Goal: Task Accomplishment & Management: Use online tool/utility

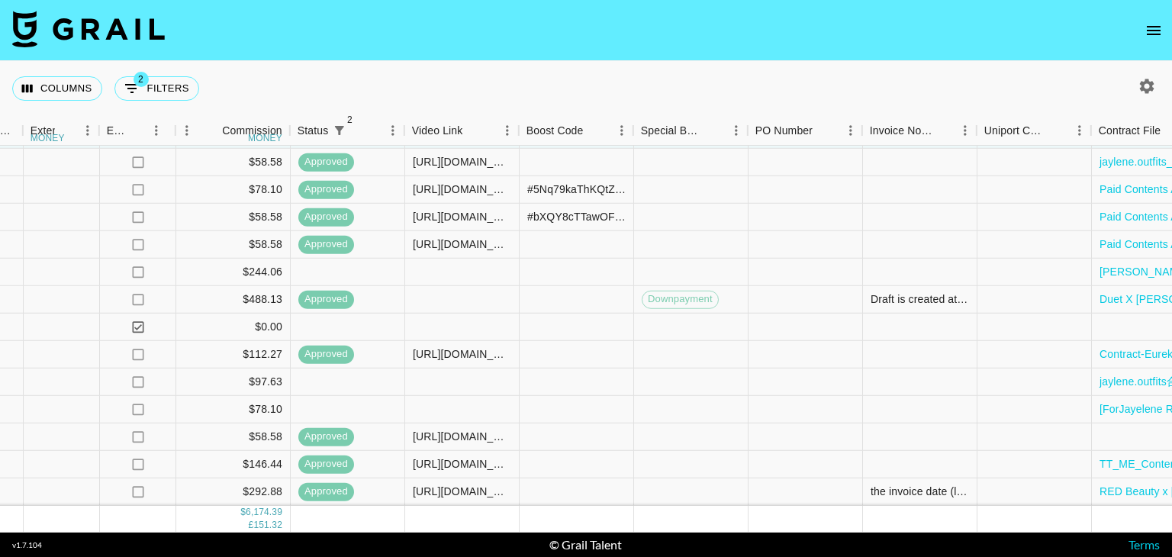
scroll to position [1123, 1629]
click at [471, 318] on div at bounding box center [461, 327] width 114 height 27
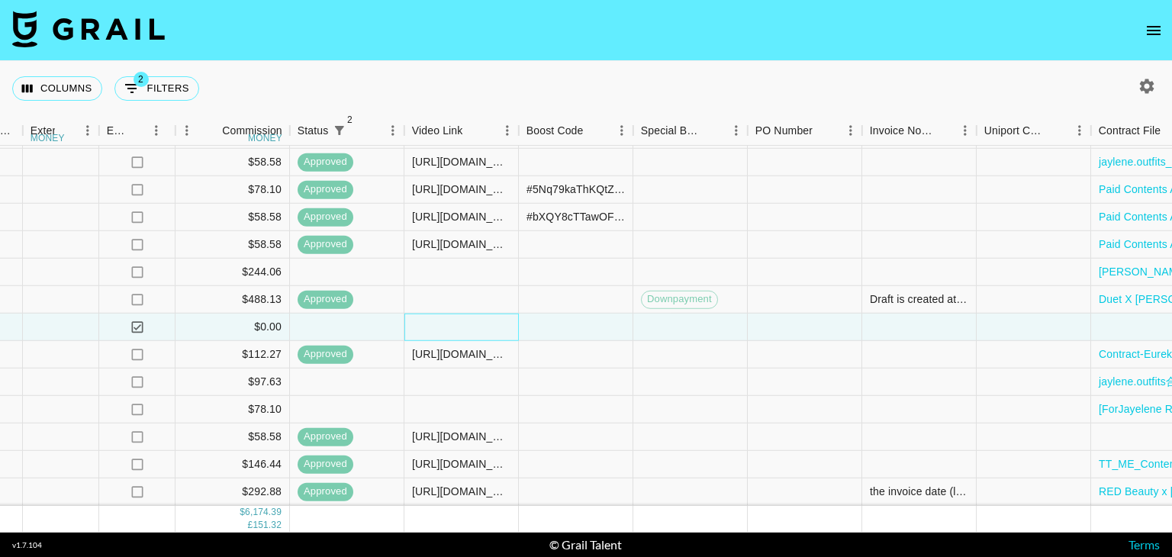
click at [471, 318] on div at bounding box center [461, 327] width 114 height 27
click at [354, 318] on div at bounding box center [347, 327] width 114 height 27
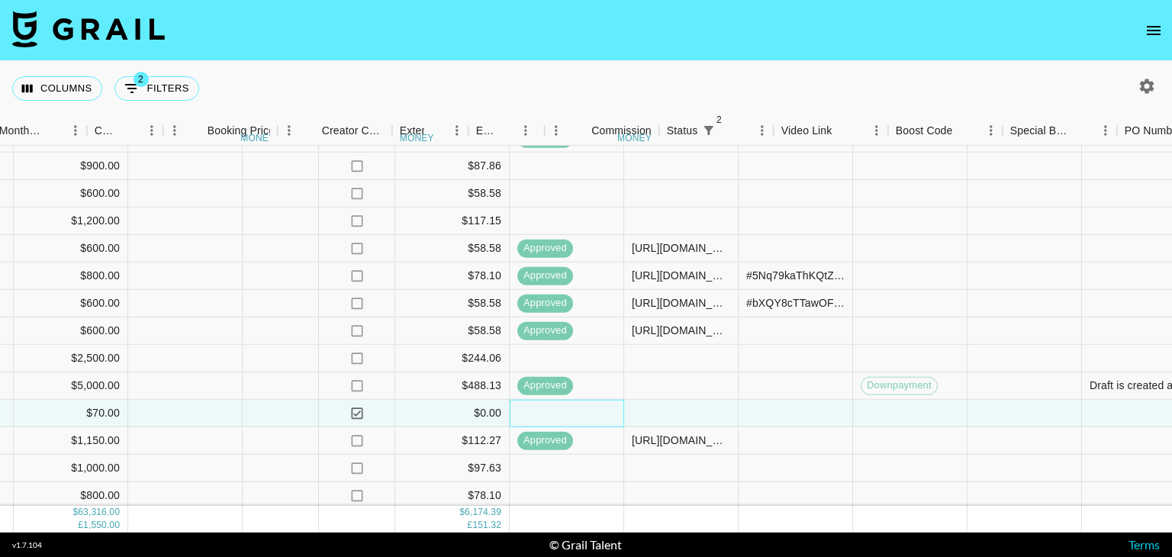
scroll to position [1025, 1410]
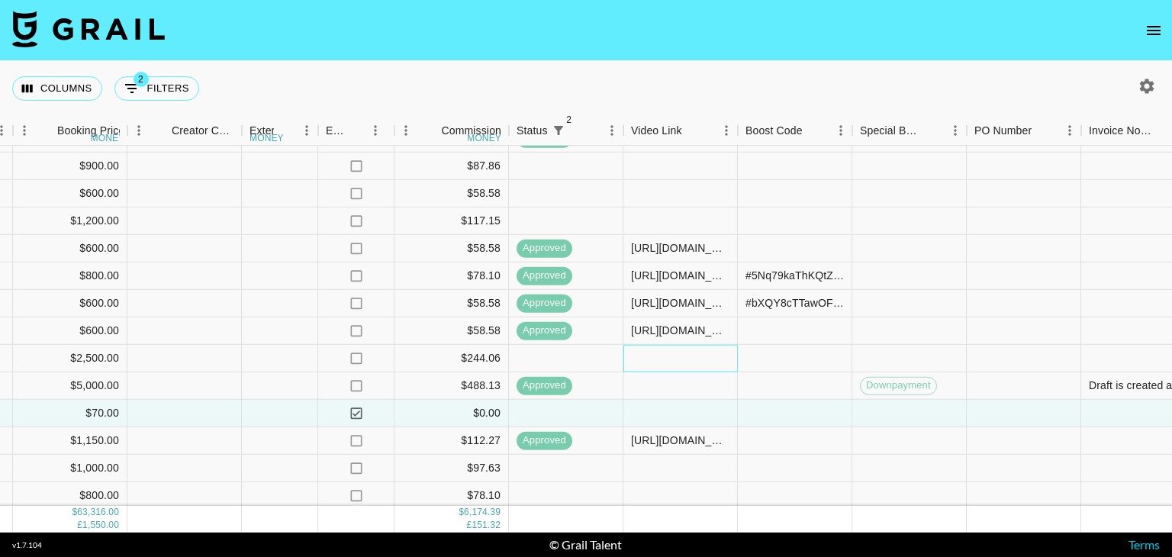
click at [666, 355] on div at bounding box center [681, 358] width 114 height 27
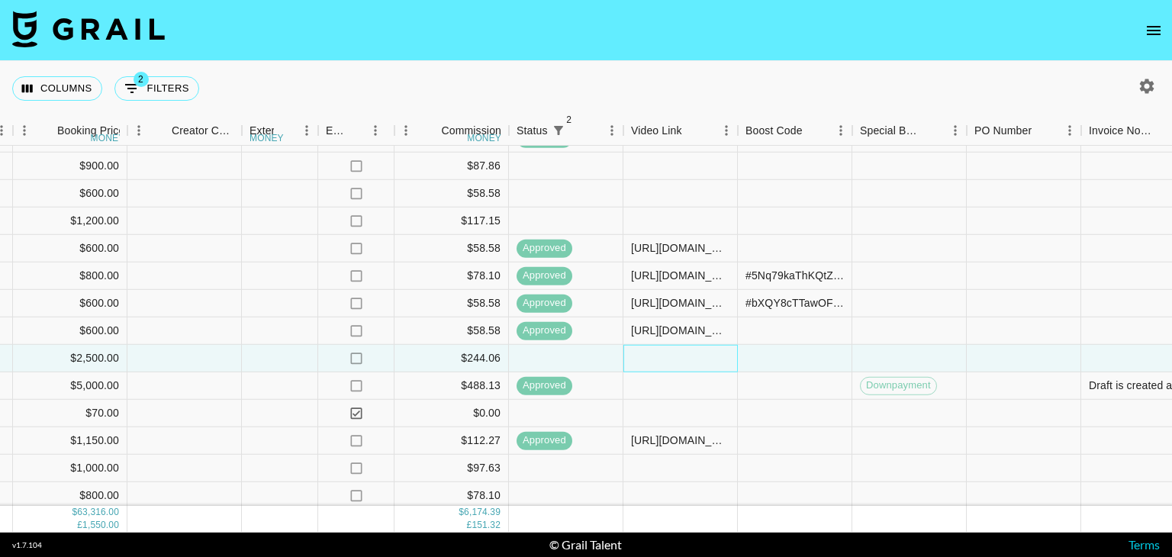
click at [666, 355] on div at bounding box center [681, 358] width 114 height 27
type input "[URL][DOMAIN_NAME]"
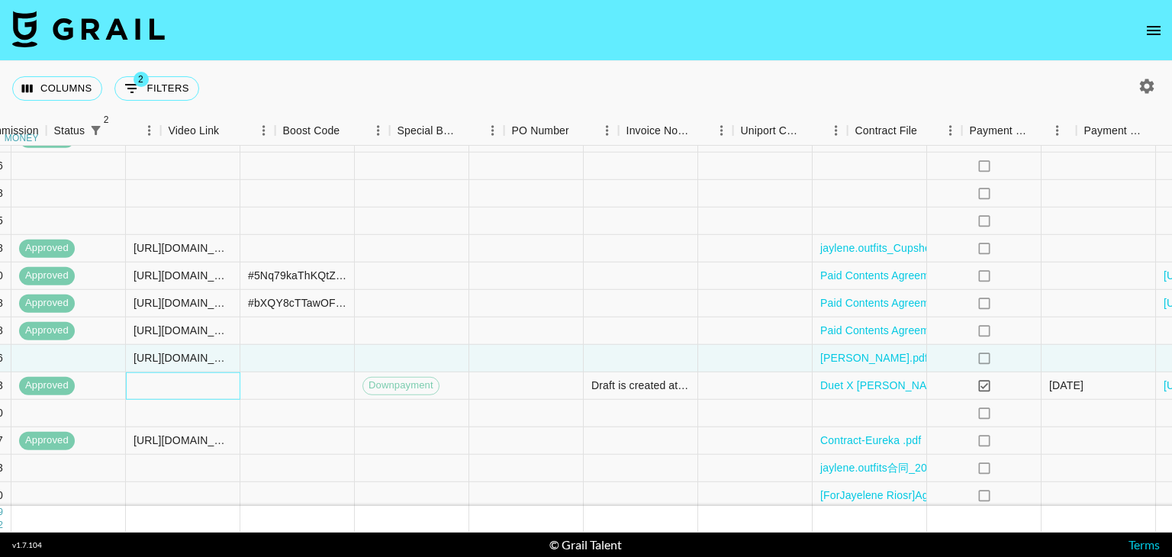
scroll to position [1025, 2079]
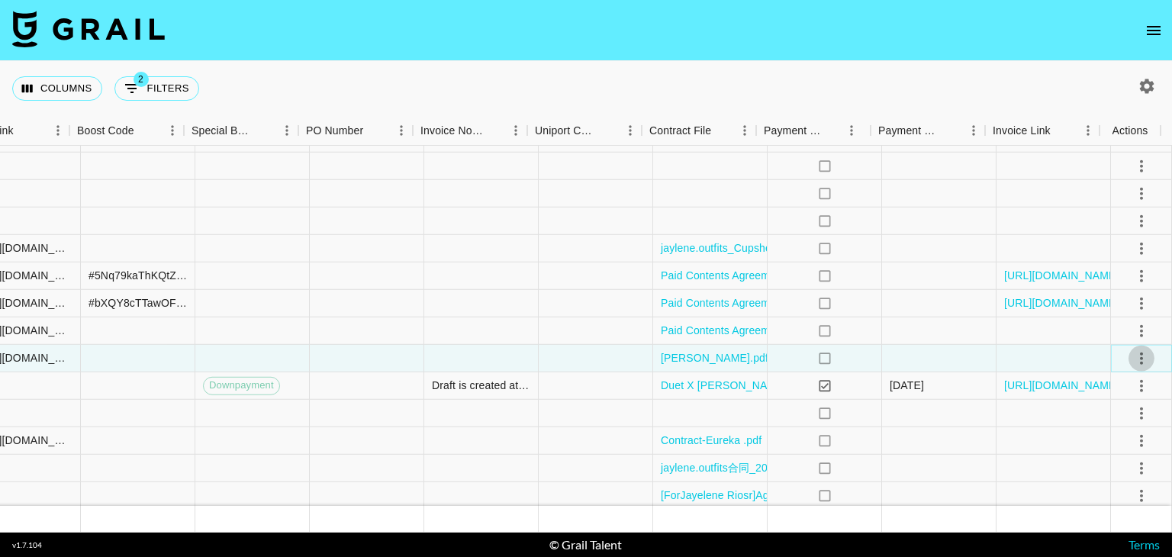
click at [1133, 359] on icon "select merge strategy" at bounding box center [1142, 358] width 18 height 18
click at [1134, 369] on button "select merge strategy" at bounding box center [1142, 358] width 26 height 26
click at [1097, 491] on li "Approve" at bounding box center [1122, 500] width 99 height 27
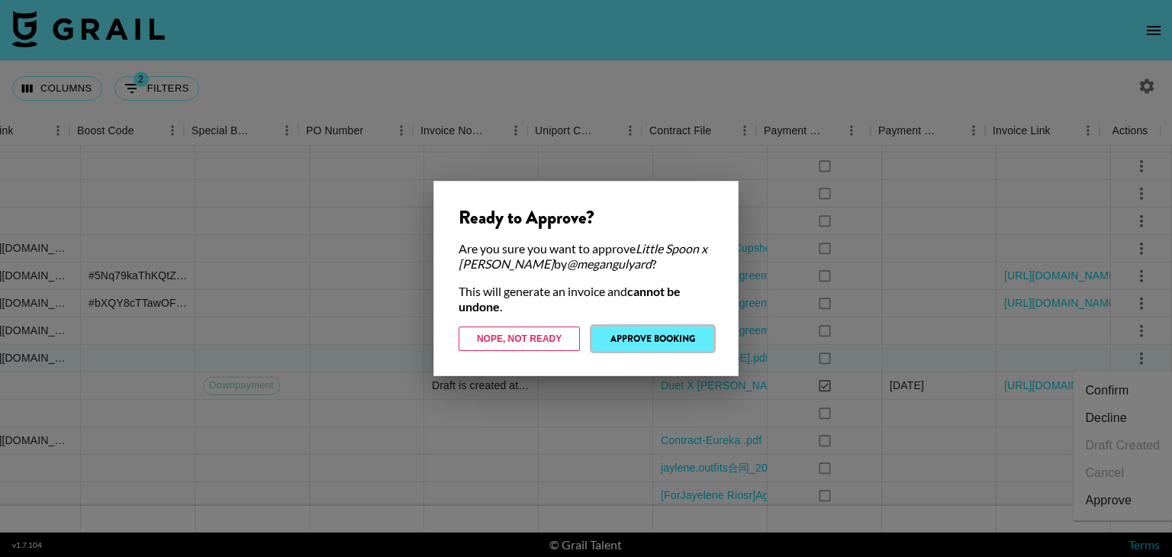
click at [618, 334] on button "Approve Booking" at bounding box center [652, 339] width 121 height 24
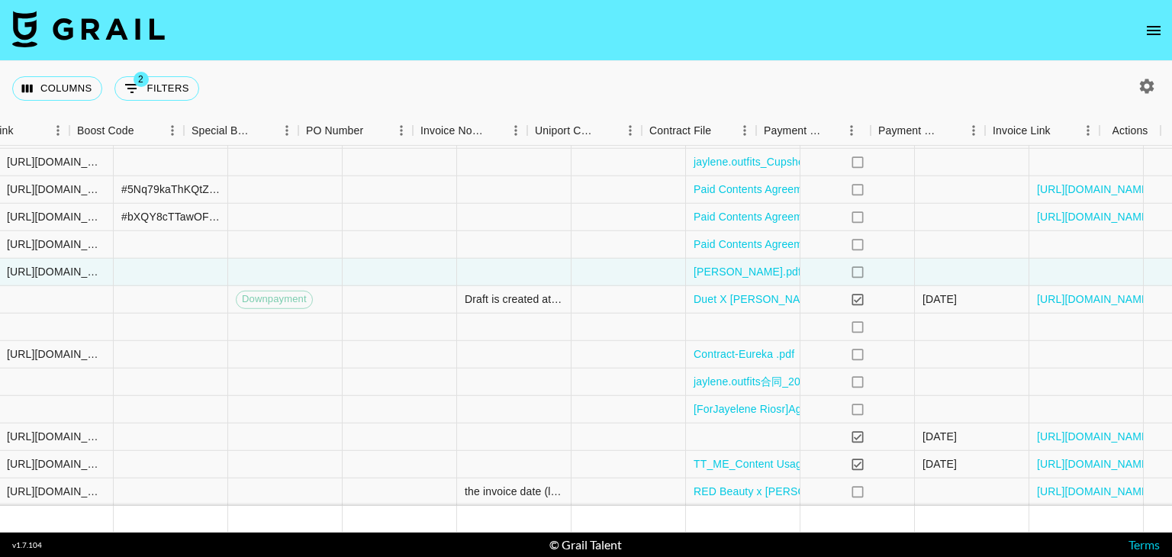
scroll to position [1123, 2079]
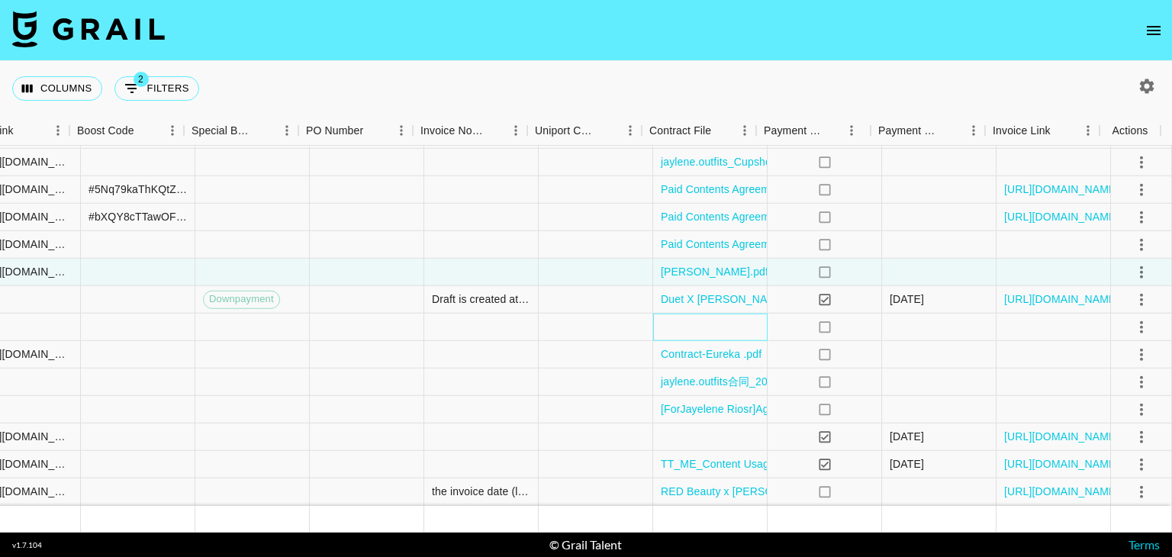
click at [681, 321] on div at bounding box center [710, 327] width 114 height 27
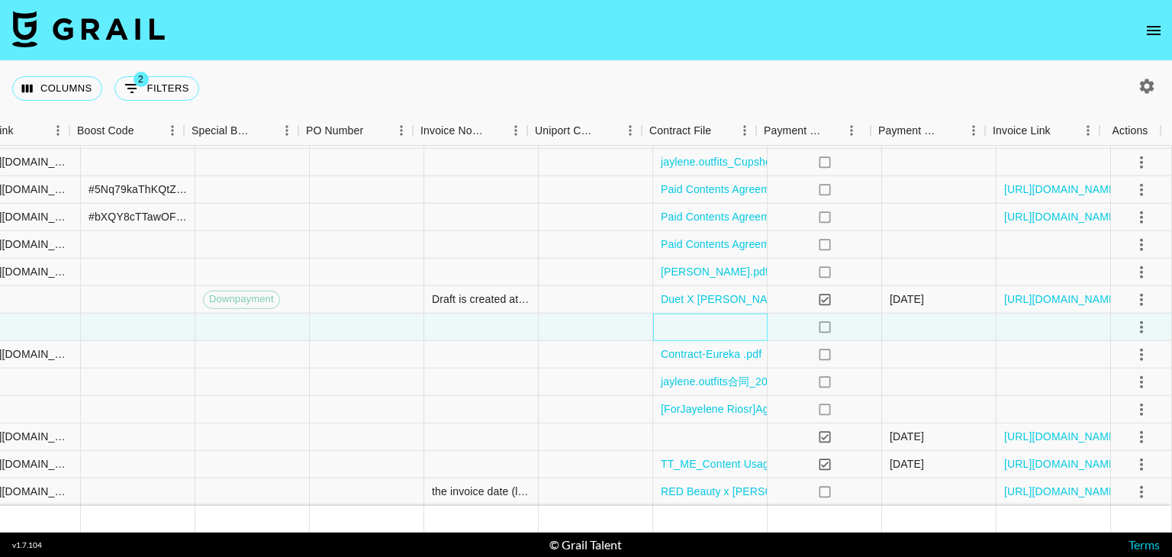
click at [681, 321] on div at bounding box center [710, 327] width 114 height 27
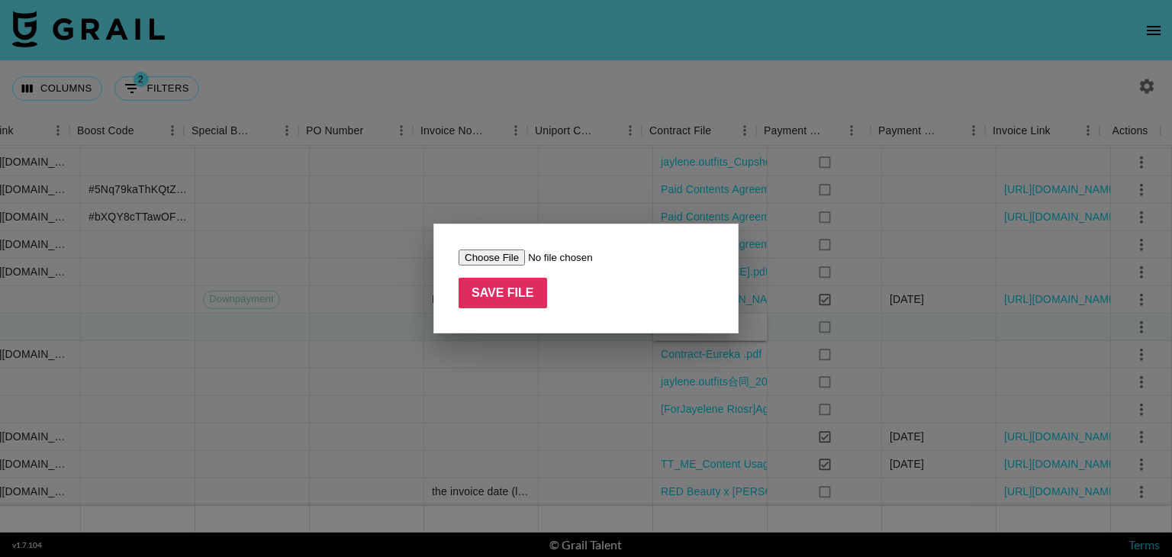
click at [490, 263] on input "file" at bounding box center [555, 258] width 193 height 16
type input "C:\fakepath\[PERSON_NAME].pdf"
click at [591, 188] on div at bounding box center [586, 278] width 1172 height 557
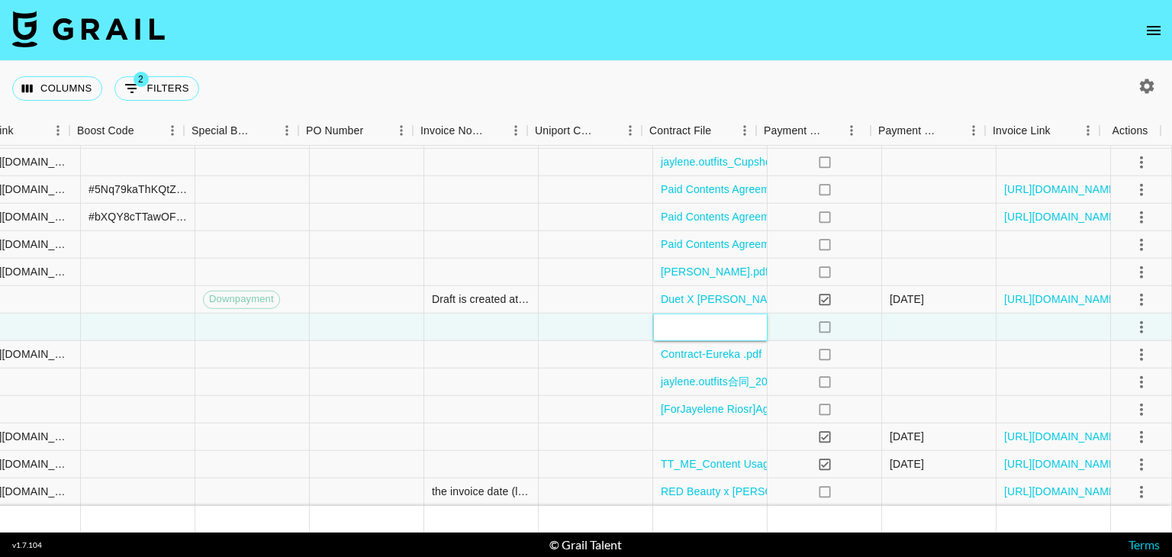
click at [675, 314] on div at bounding box center [710, 327] width 114 height 27
click at [591, 348] on div at bounding box center [596, 354] width 114 height 27
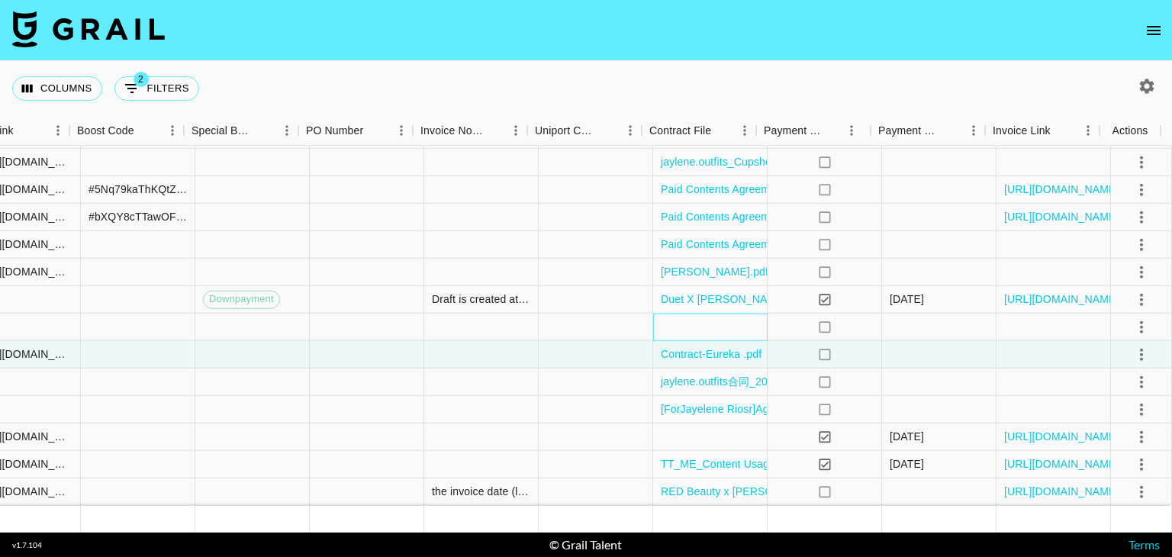
click at [708, 318] on div at bounding box center [710, 327] width 114 height 27
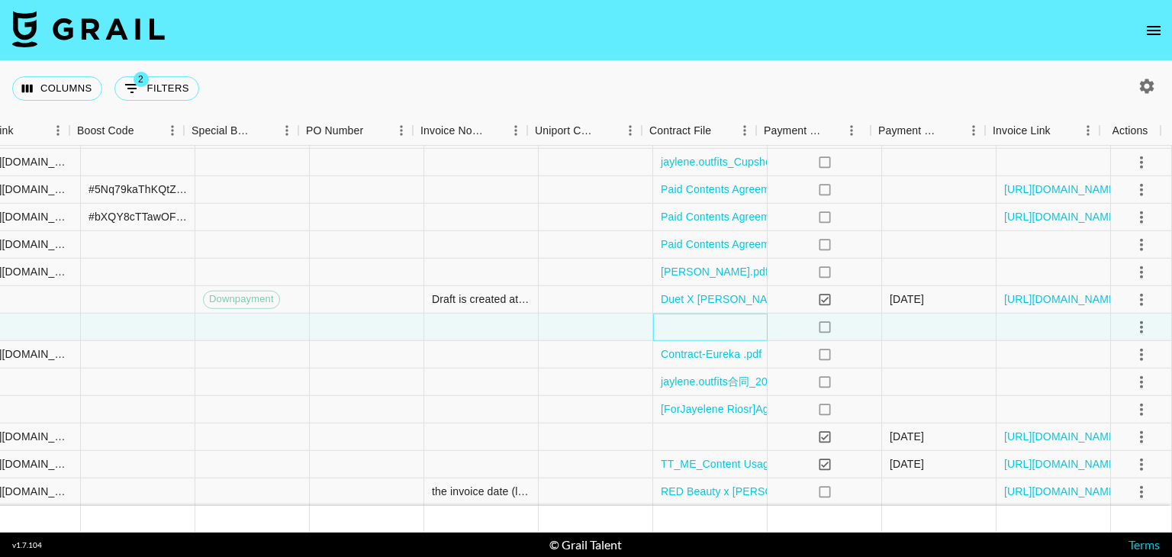
click at [708, 318] on div at bounding box center [710, 327] width 114 height 27
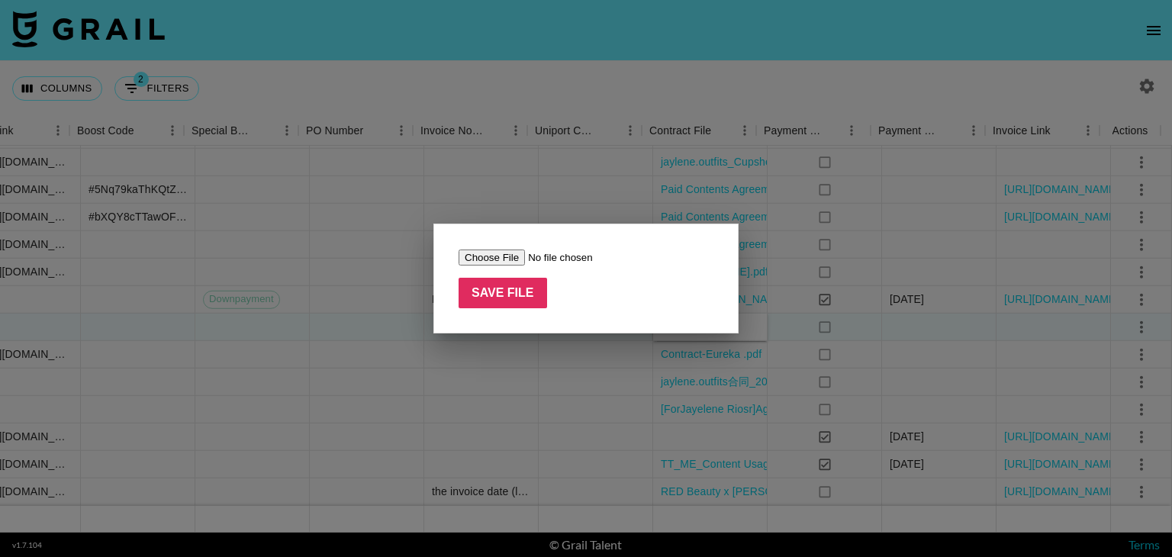
click at [504, 262] on input "file" at bounding box center [555, 258] width 193 height 16
type input "C:\fakepath\Little spoon x [PERSON_NAME].pdf"
click at [517, 292] on input "Save File" at bounding box center [503, 293] width 89 height 31
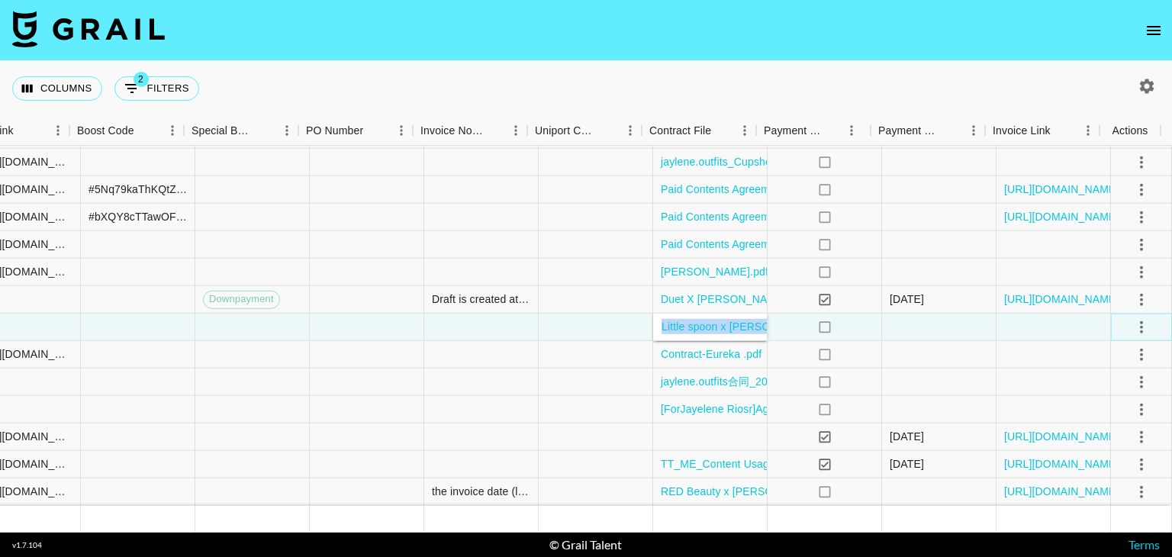
click at [1133, 317] on icon "select merge strategy" at bounding box center [1142, 326] width 18 height 18
click at [1100, 453] on div "Approve" at bounding box center [1108, 458] width 47 height 18
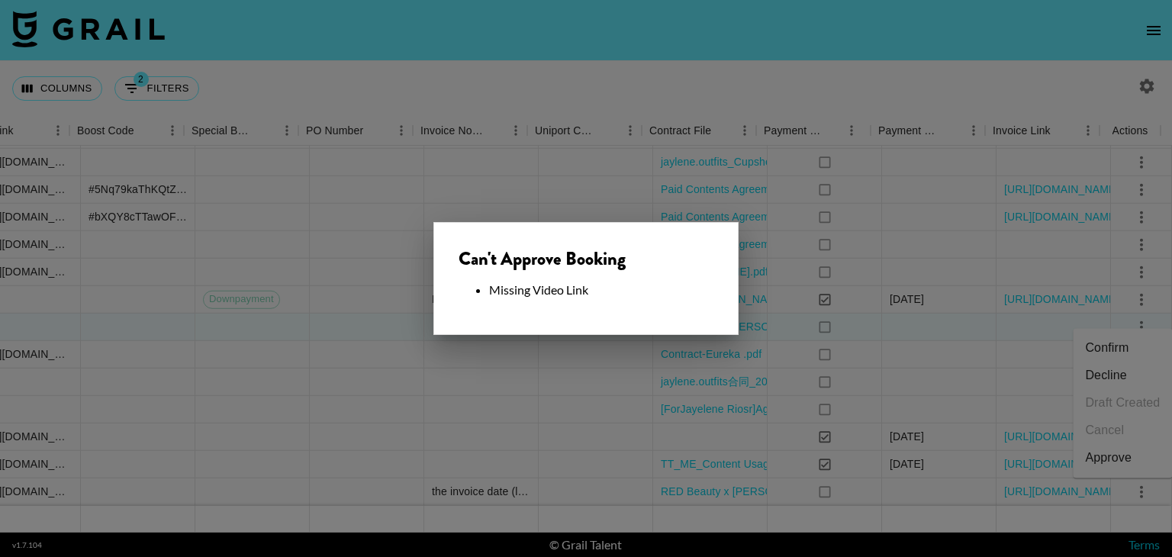
click at [867, 324] on div at bounding box center [586, 278] width 1172 height 557
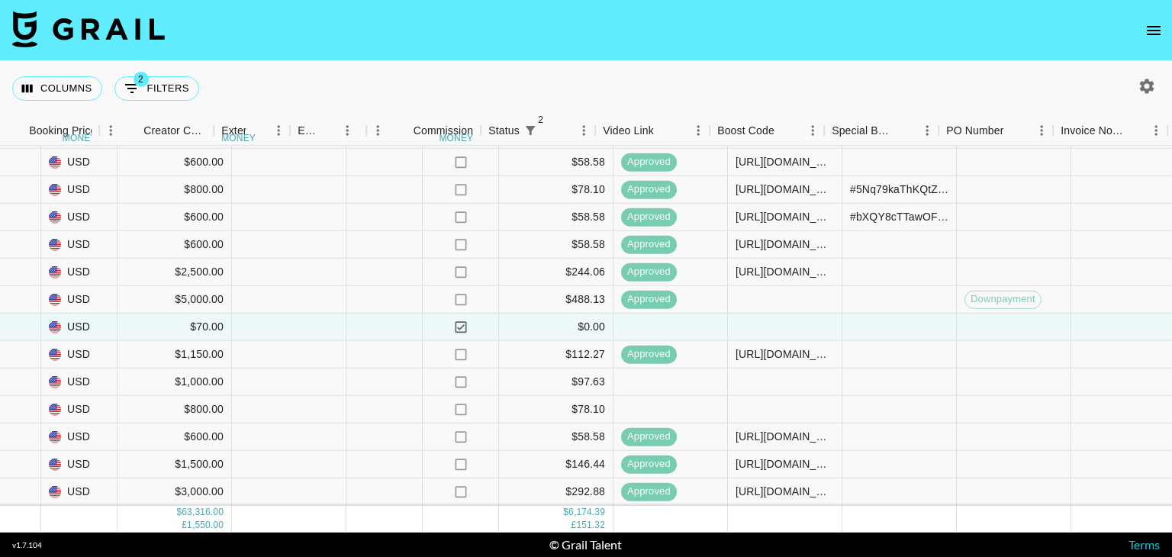
scroll to position [1123, 1606]
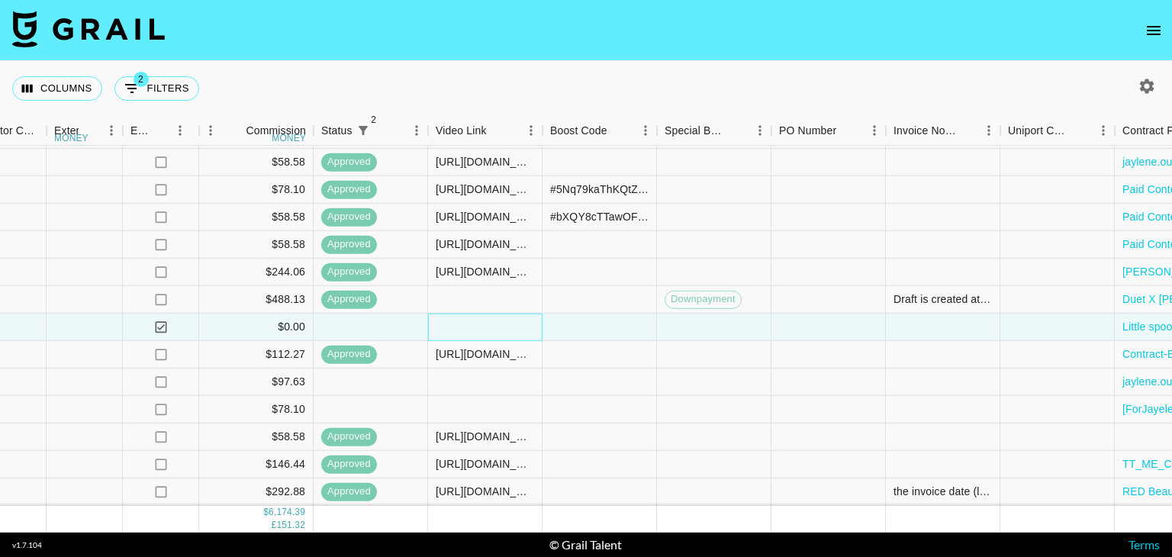
click at [501, 314] on div at bounding box center [485, 327] width 114 height 27
type input "[URL][DOMAIN_NAME]"
click at [501, 321] on input "[URL][DOMAIN_NAME]" at bounding box center [485, 327] width 112 height 12
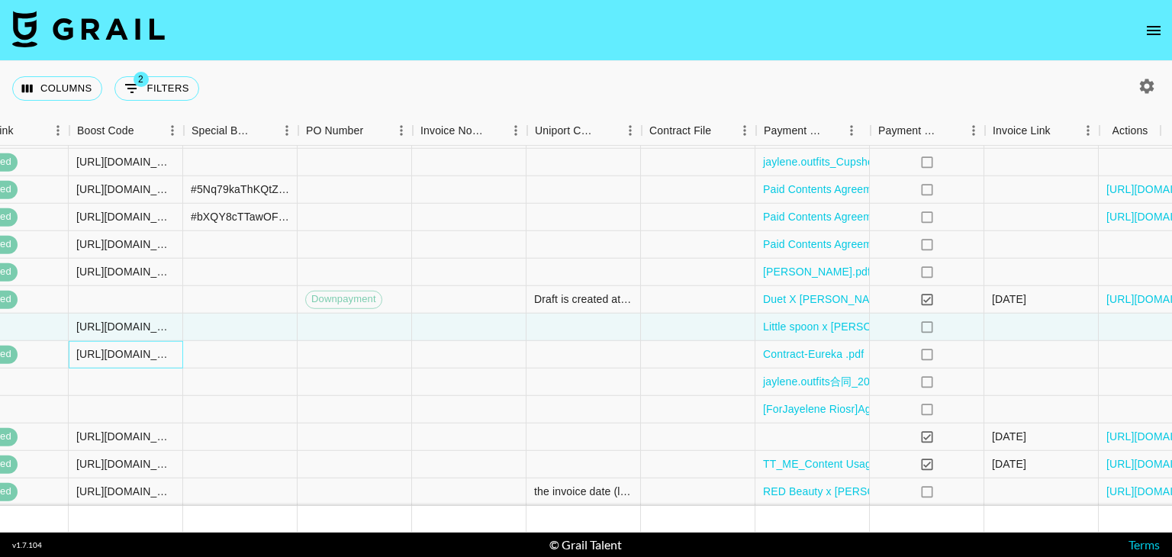
scroll to position [1123, 2079]
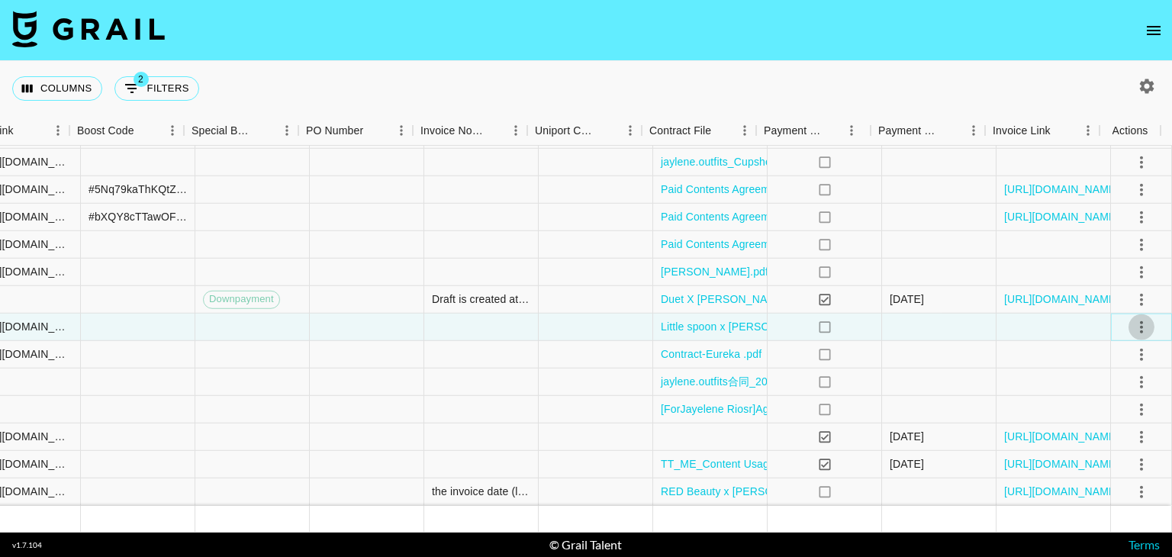
click at [1133, 317] on icon "select merge strategy" at bounding box center [1142, 326] width 18 height 18
click at [1108, 450] on div "Approve" at bounding box center [1108, 458] width 47 height 18
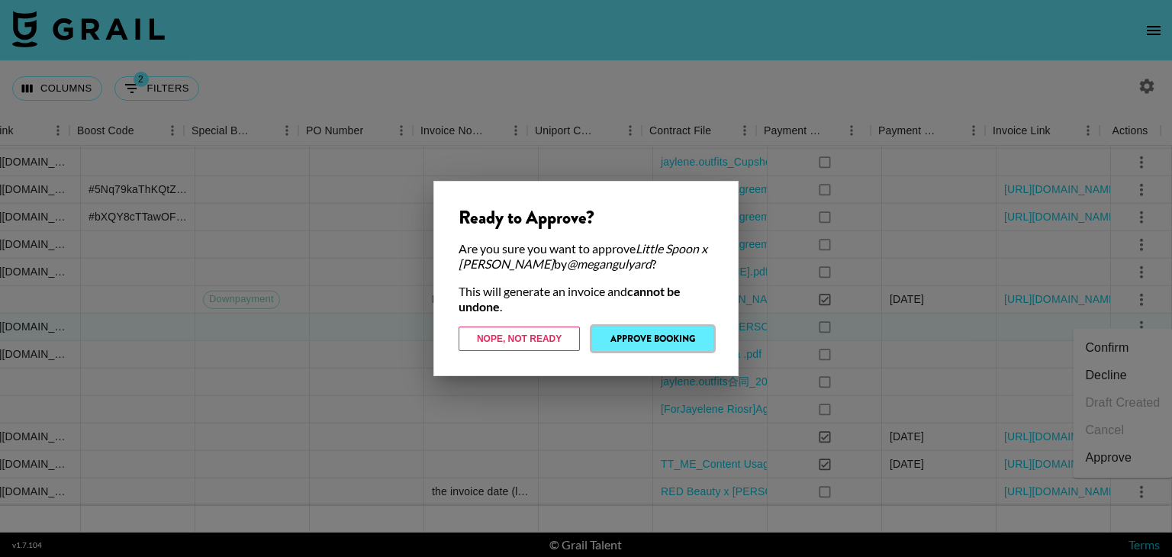
click at [665, 334] on button "Approve Booking" at bounding box center [652, 339] width 121 height 24
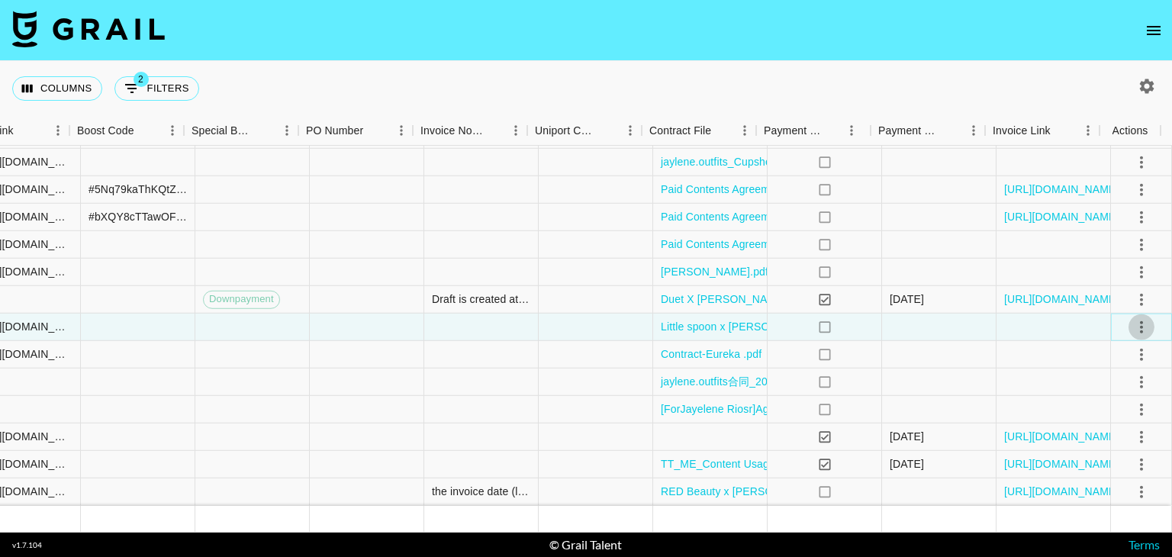
click at [1133, 317] on icon "select merge strategy" at bounding box center [1142, 326] width 18 height 18
click at [1027, 73] on div "Columns 2 Filters + Booking" at bounding box center [586, 88] width 1172 height 55
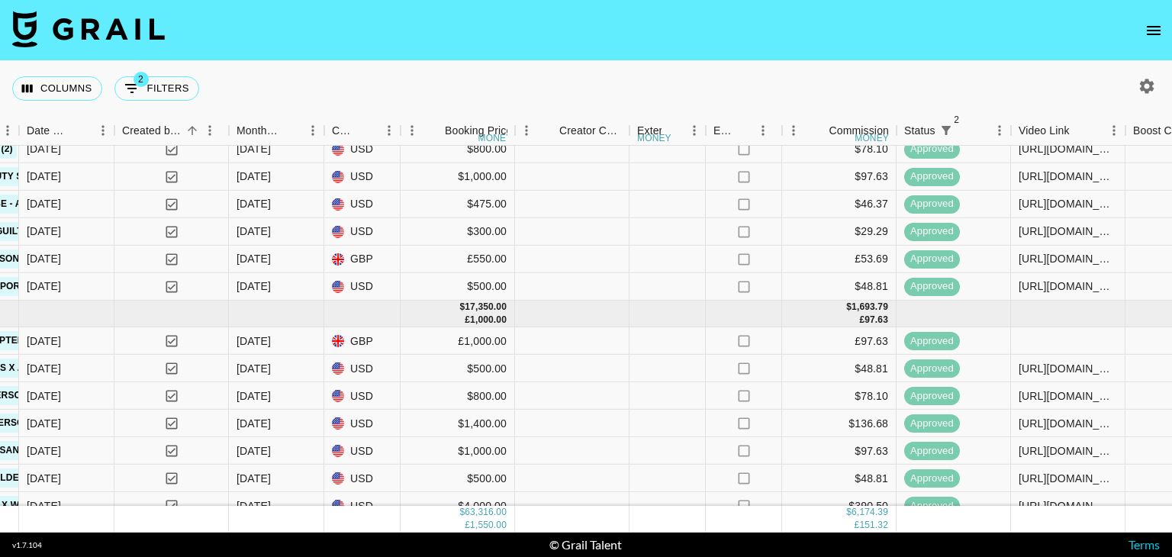
scroll to position [0, 1023]
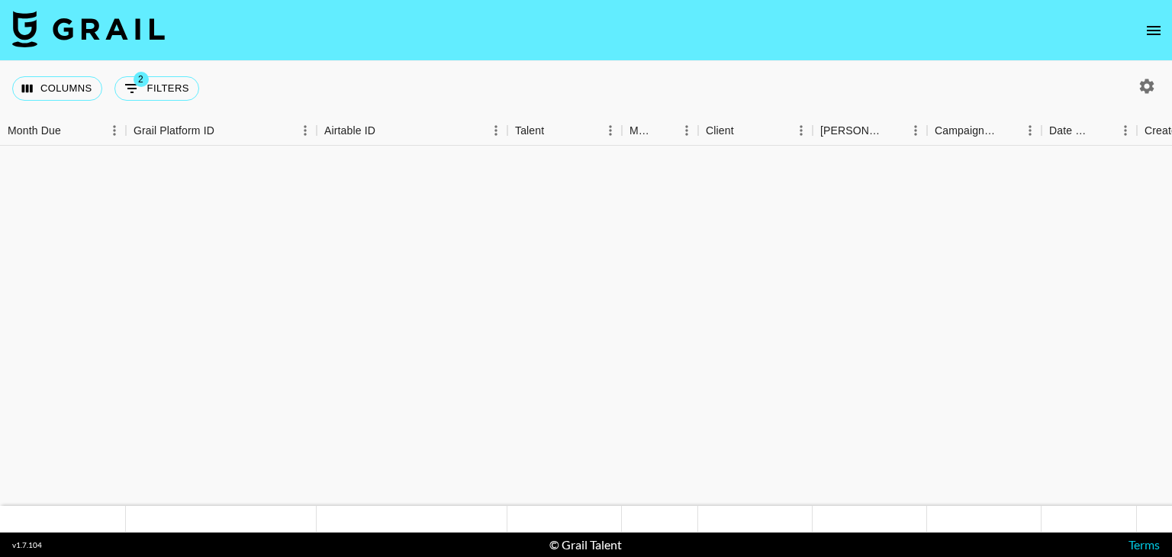
scroll to position [862, 0]
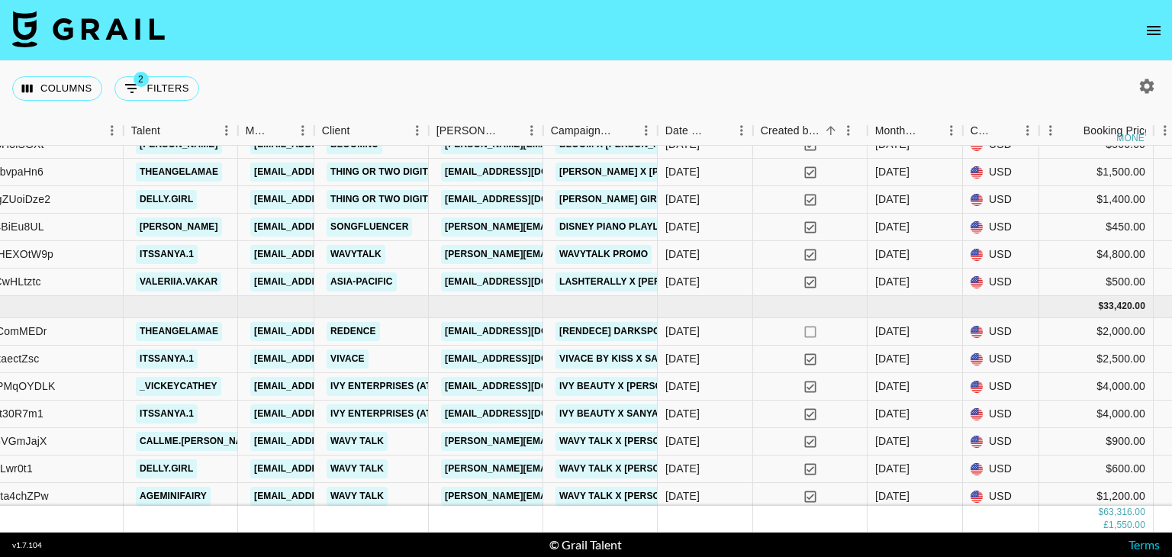
scroll to position [760, 391]
